Goal: Task Accomplishment & Management: Manage account settings

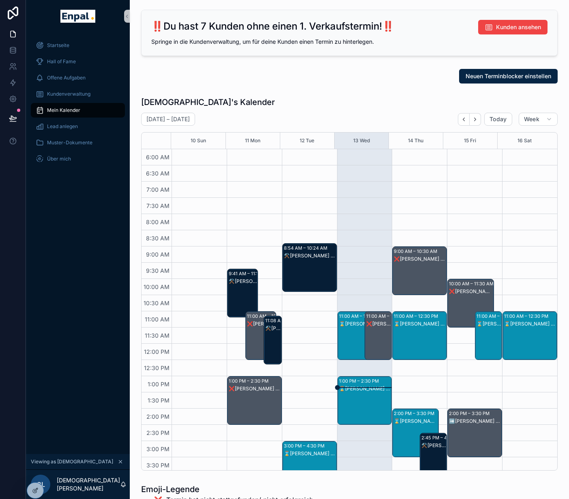
scroll to position [193, 0]
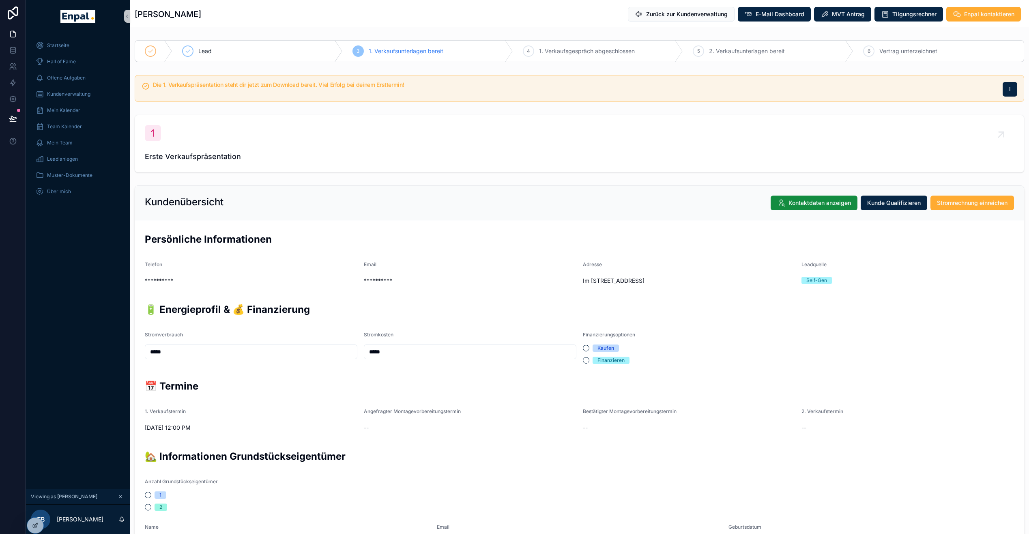
scroll to position [189, 0]
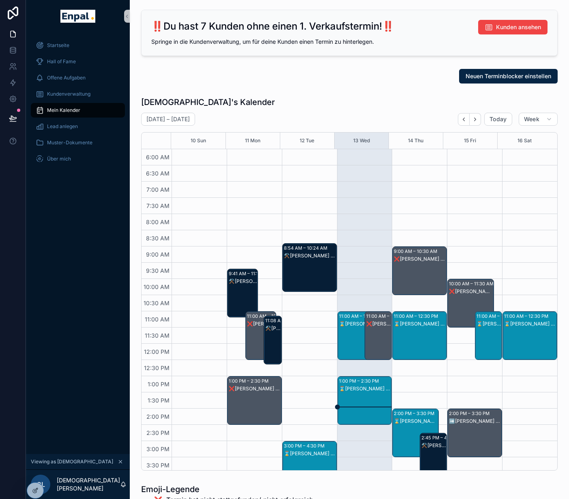
scroll to position [193, 0]
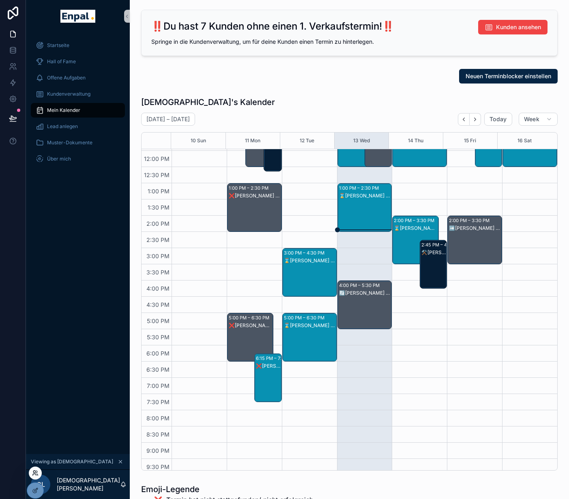
click at [35, 471] on icon at bounding box center [35, 473] width 6 height 6
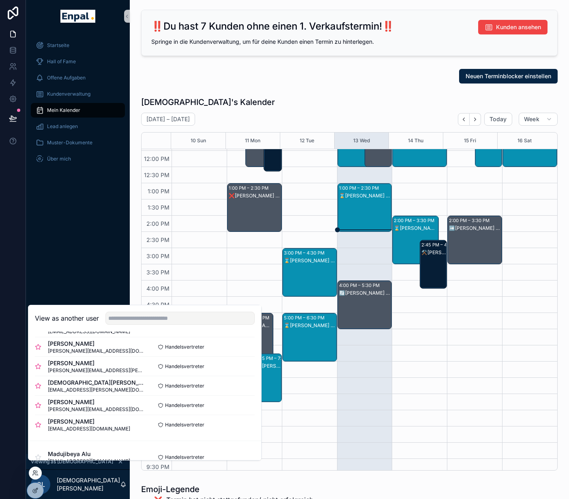
scroll to position [196, 0]
click at [237, 411] on button "Select" at bounding box center [244, 405] width 21 height 12
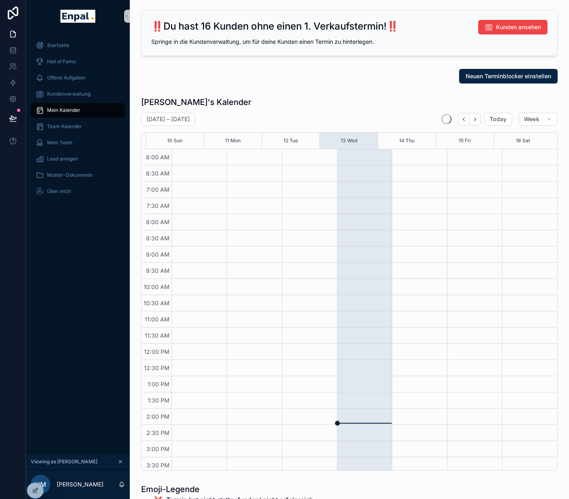
scroll to position [193, 0]
click at [65, 94] on span "Kundenverwaltung" at bounding box center [68, 94] width 43 height 6
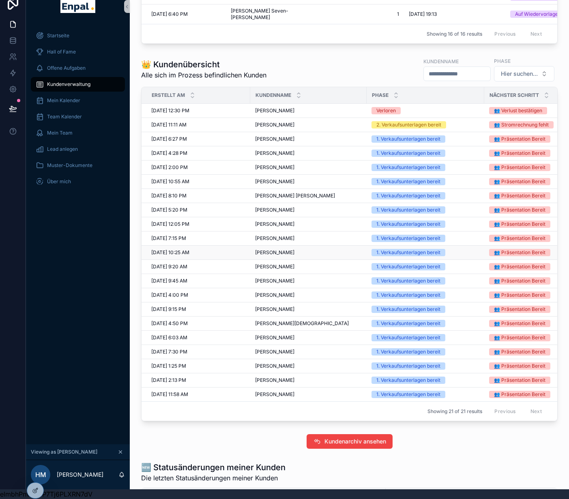
scroll to position [435, 0]
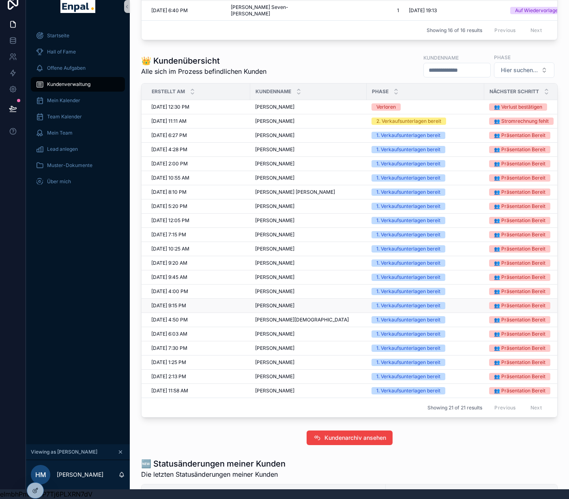
click at [281, 302] on span "Viktor Weiland" at bounding box center [274, 305] width 39 height 6
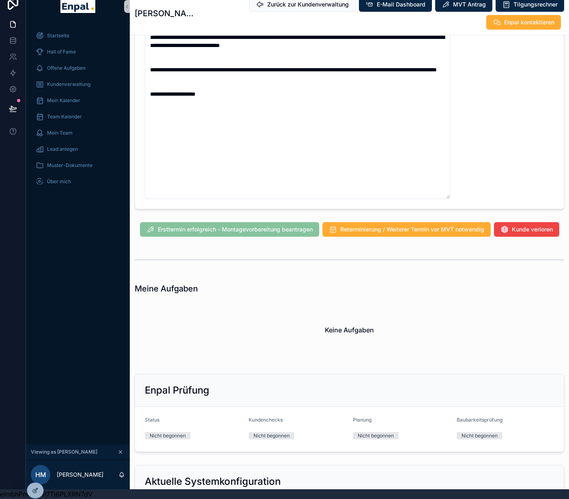
scroll to position [667, 0]
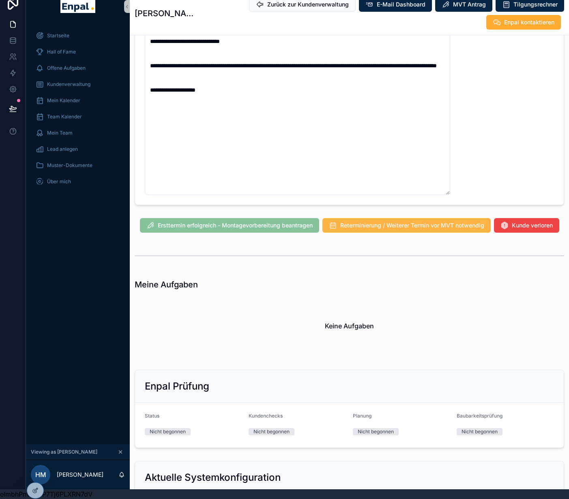
click at [448, 221] on span "Reterminierung / Weiterer Termin vor MVT notwendig" at bounding box center [412, 225] width 144 height 8
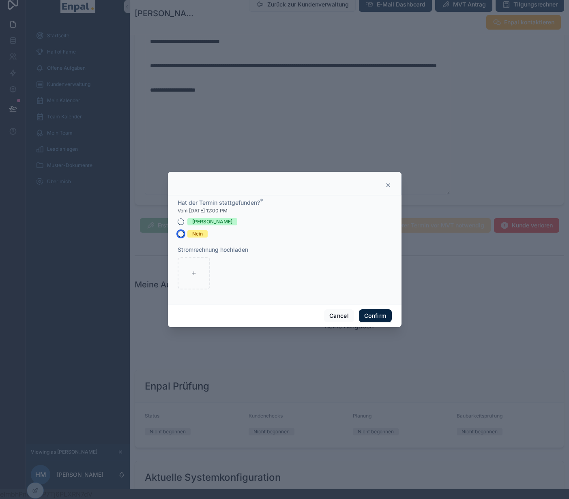
click at [178, 237] on button "Nein" at bounding box center [181, 234] width 6 height 6
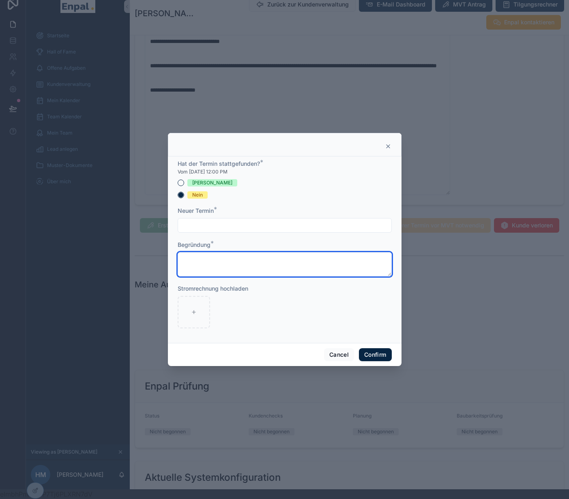
click at [210, 259] on textarea at bounding box center [285, 264] width 214 height 24
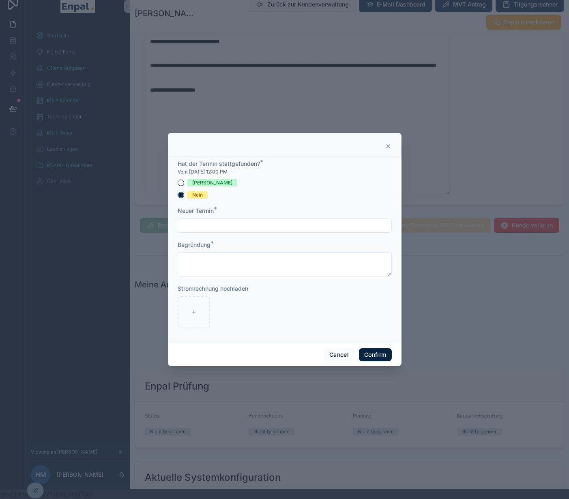
click at [235, 230] on input "text" at bounding box center [284, 225] width 213 height 11
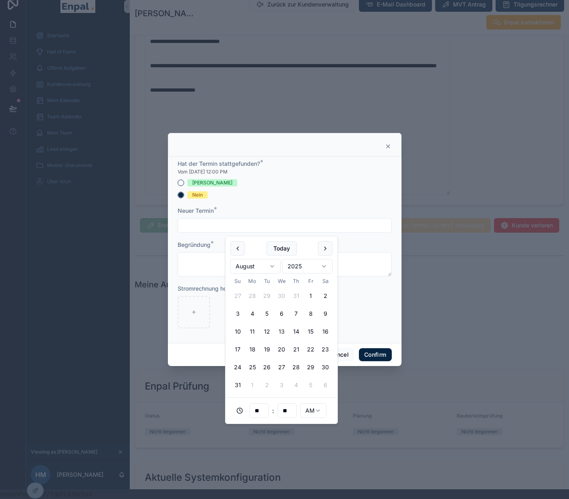
click at [386, 148] on icon at bounding box center [387, 146] width 3 height 3
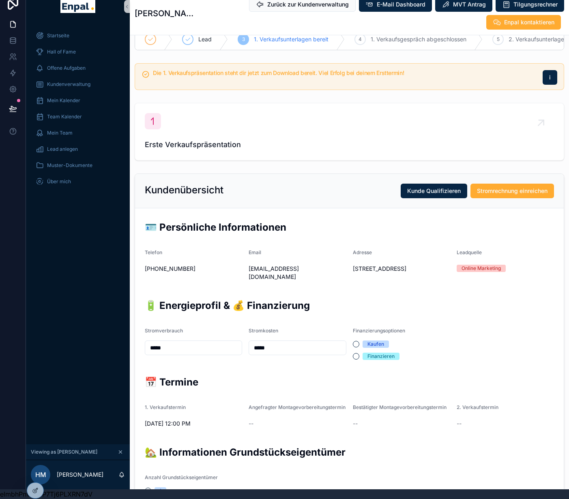
scroll to position [0, 0]
